Goal: Information Seeking & Learning: Learn about a topic

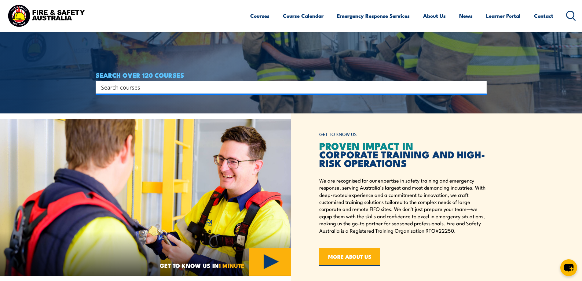
scroll to position [183, 0]
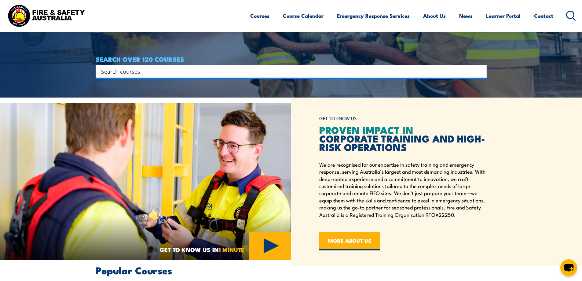
click at [156, 72] on input "Search input" at bounding box center [287, 71] width 372 height 9
type input "aviation"
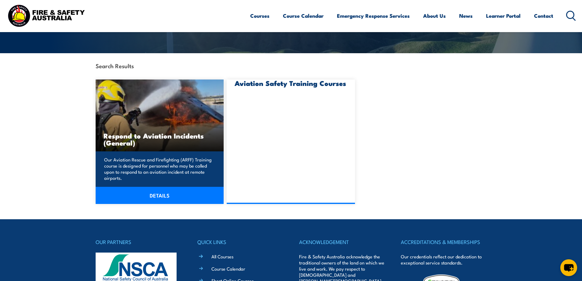
scroll to position [122, 0]
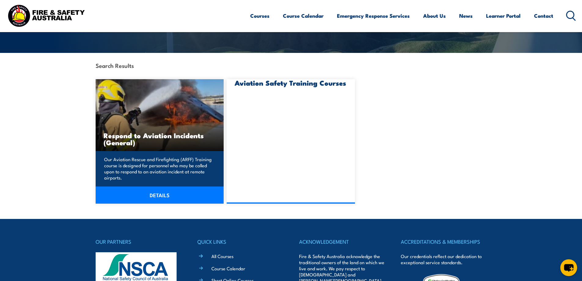
click at [138, 113] on img at bounding box center [160, 115] width 128 height 72
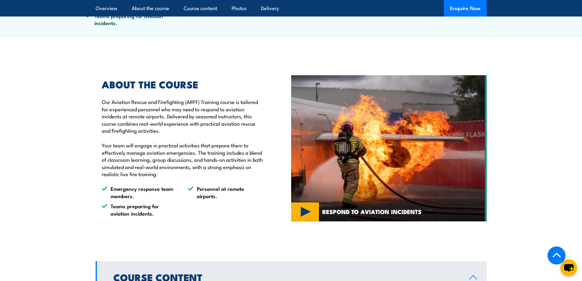
scroll to position [306, 0]
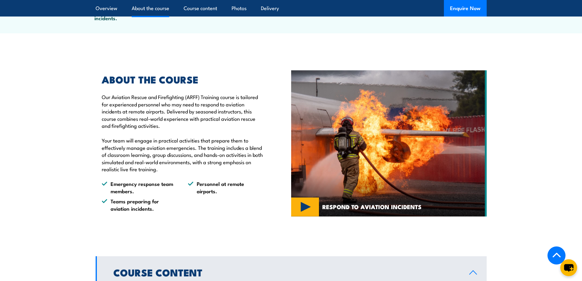
click at [301, 216] on img at bounding box center [389, 143] width 196 height 146
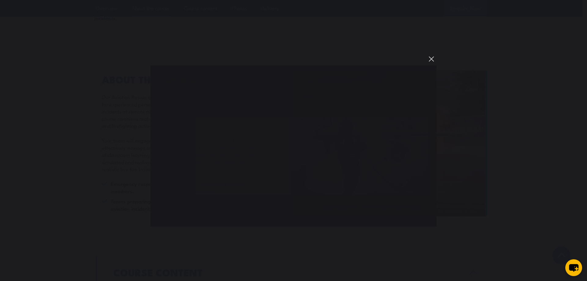
click at [432, 61] on button "You can close this modal content with the ESC key" at bounding box center [431, 59] width 10 height 10
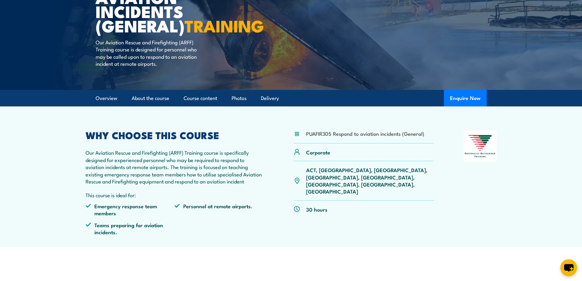
scroll to position [0, 0]
